Goal: Information Seeking & Learning: Understand process/instructions

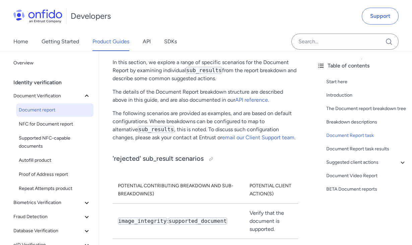
scroll to position [3590, 0]
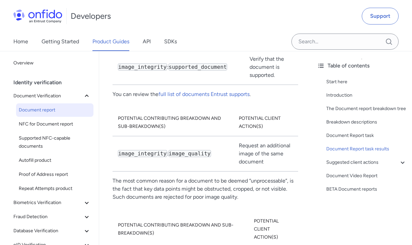
click at [363, 148] on div "Start here Introduction The Document report breakdown tree Breakdown descriptio…" at bounding box center [362, 136] width 90 height 123
click at [362, 139] on div "Document Report task" at bounding box center [367, 135] width 80 height 8
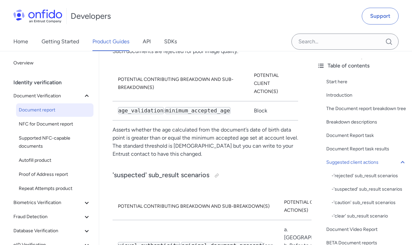
scroll to position [3822, 0]
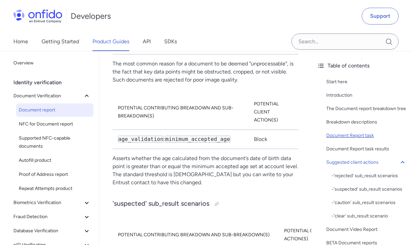
click at [348, 139] on div "Document Report task" at bounding box center [367, 135] width 80 height 8
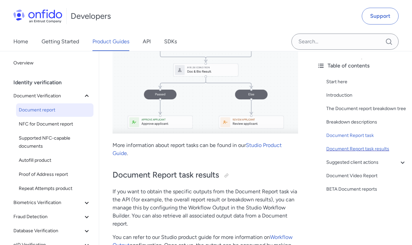
click at [349, 153] on div "Document Report task results" at bounding box center [367, 149] width 80 height 8
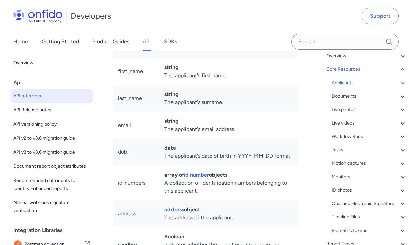
scroll to position [56, 0]
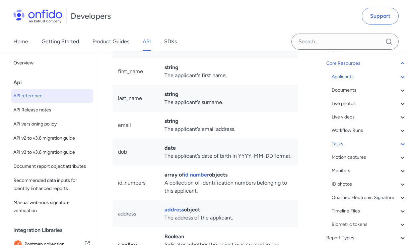
click at [339, 147] on div "Tasks" at bounding box center [369, 144] width 75 height 8
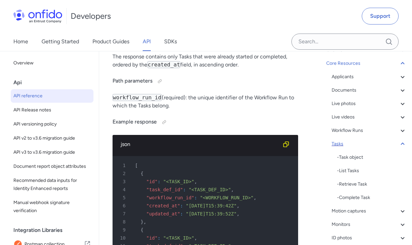
scroll to position [69, 0]
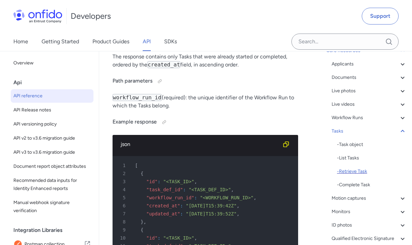
click at [354, 169] on div "- Retrieve Task" at bounding box center [372, 171] width 70 height 8
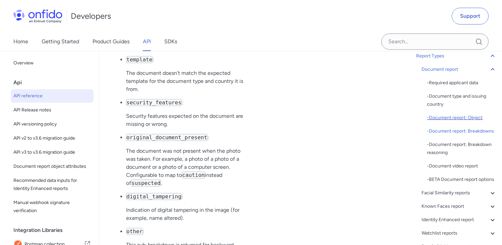
scroll to position [79, 0]
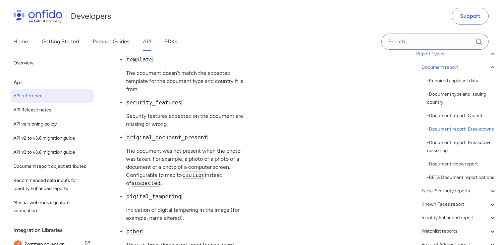
click at [412, 120] on div "- Required applicant data - Document type and issuing country - Document report…" at bounding box center [462, 129] width 70 height 105
click at [412, 118] on div "- Document report: Object" at bounding box center [462, 116] width 70 height 8
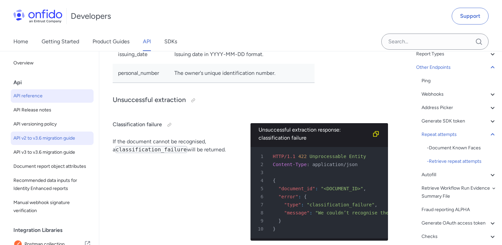
click at [62, 139] on span "API v2 to v3.6 migration guide" at bounding box center [51, 138] width 77 height 8
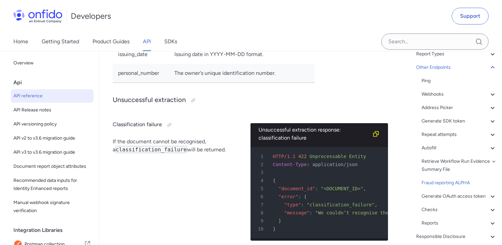
scroll to position [72029, 0]
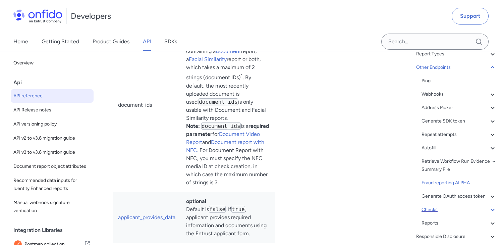
click at [412, 214] on div "Checks" at bounding box center [459, 210] width 75 height 8
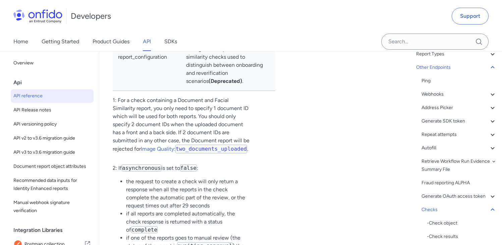
copy div "Please note : When integrating with Studio workflows, checks are created automa…"
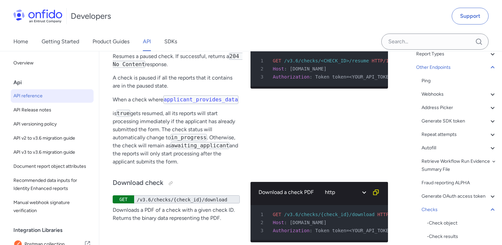
scroll to position [73981, 0]
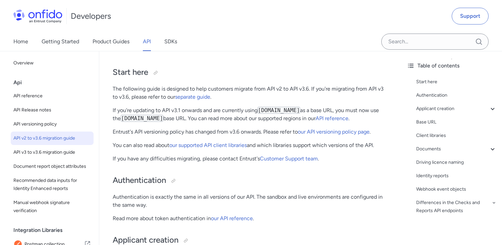
scroll to position [54, 0]
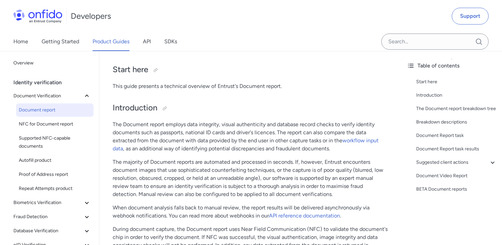
scroll to position [60, 0]
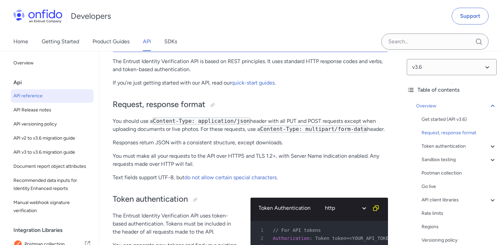
scroll to position [121, 0]
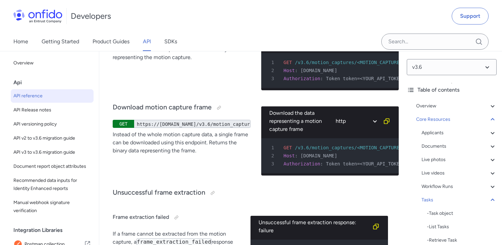
scroll to position [21731, 0]
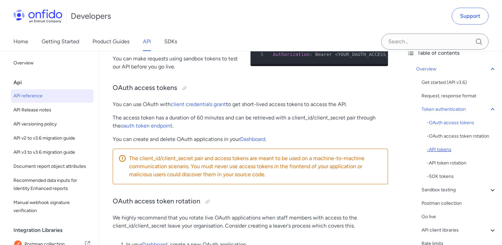
scroll to position [130, 0]
